Goal: Complete application form

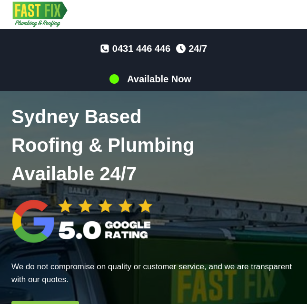
click at [288, 12] on icon "Open menu" at bounding box center [287, 14] width 8 height 7
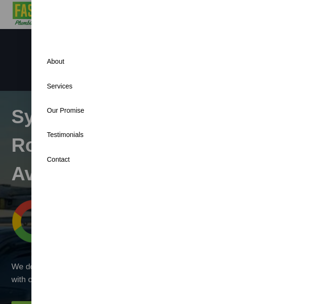
click at [53, 159] on link "Contact" at bounding box center [173, 159] width 258 height 24
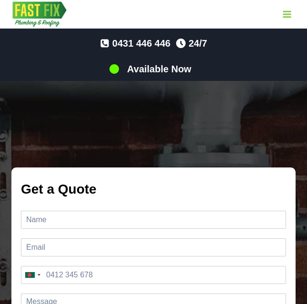
scroll to position [4122, 0]
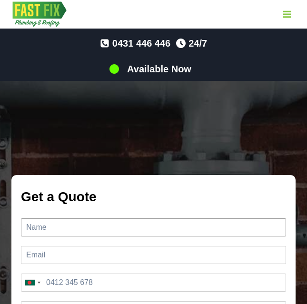
click at [78, 218] on input "Name *" at bounding box center [153, 227] width 265 height 18
type input "6i677 [PERSON_NAME]"
type input "[EMAIL_ADDRESS][DOMAIN_NAME]"
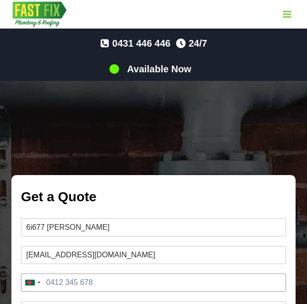
type input "01968-923787"
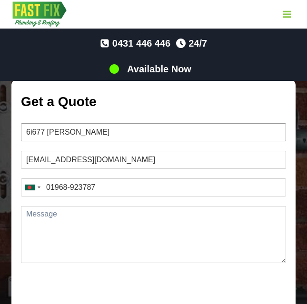
scroll to position [4312, 0]
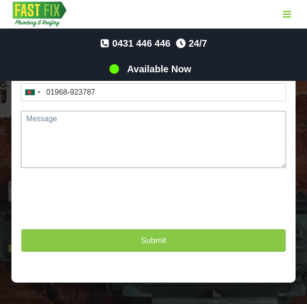
click at [69, 122] on textarea "Message *" at bounding box center [153, 139] width 265 height 57
paste textarea "After using my services, you will always be satisfied. My services are verified…"
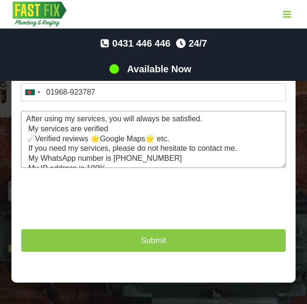
scroll to position [5, 0]
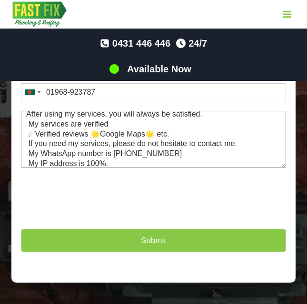
type textarea "After using my services, you will always be satisfied. My services are verified…"
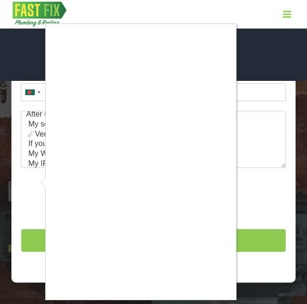
type input "1"
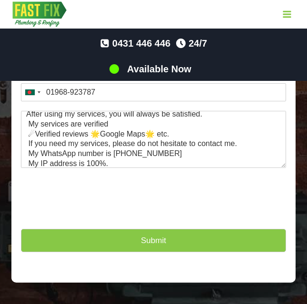
click at [55, 229] on button "Submit" at bounding box center [153, 240] width 265 height 23
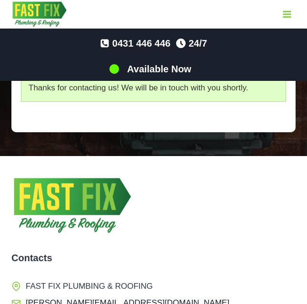
scroll to position [4275, 0]
